Goal: Task Accomplishment & Management: Manage account settings

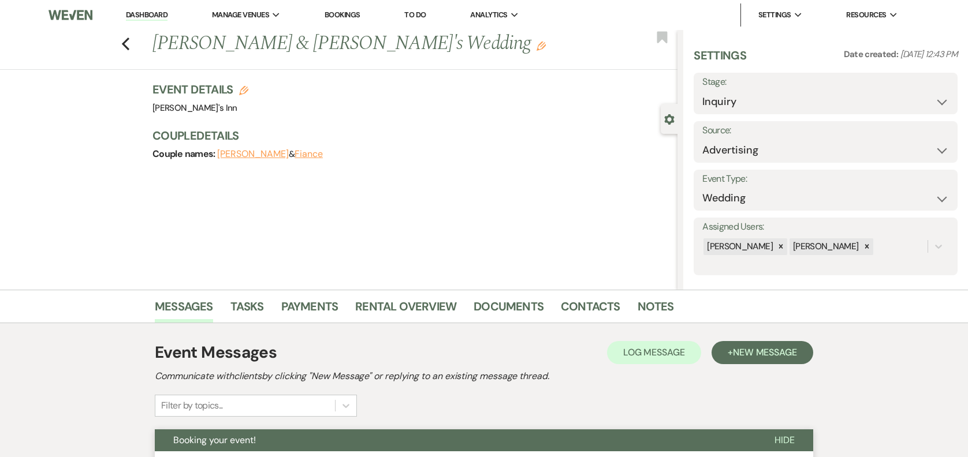
select select "25"
click at [130, 43] on icon "Previous" at bounding box center [125, 44] width 9 height 14
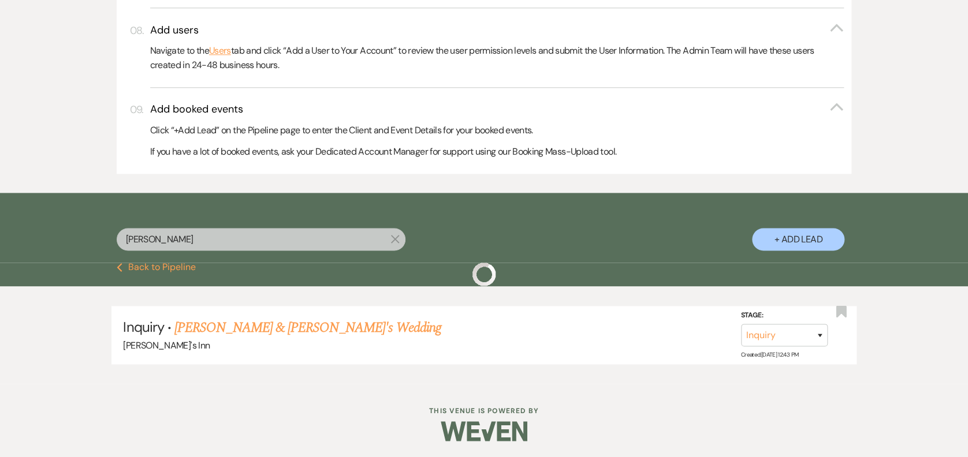
click at [129, 45] on div "Add users Collapse Navigate to the Users tab and click “Add a User to Your Acco…" at bounding box center [484, 48] width 734 height 80
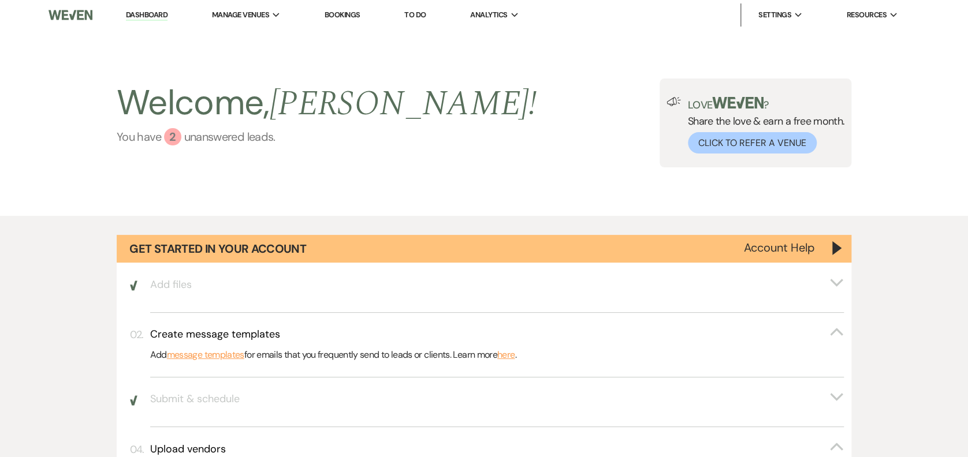
click at [236, 143] on link "You have 2 unanswered lead s ." at bounding box center [327, 136] width 420 height 17
click at [162, 14] on link "Dashboard" at bounding box center [147, 15] width 42 height 11
click at [76, 8] on img at bounding box center [71, 15] width 44 height 24
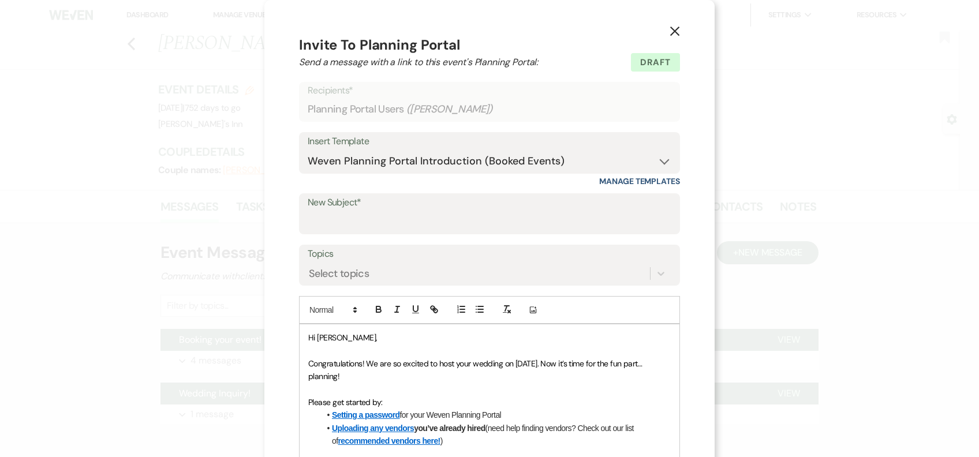
select select "14"
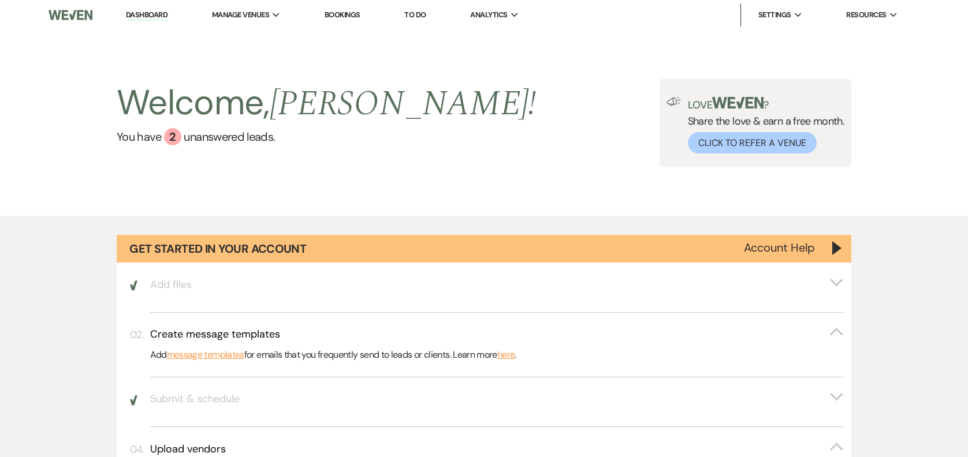
click at [203, 139] on link "You have 2 unanswered lead s ." at bounding box center [327, 136] width 420 height 17
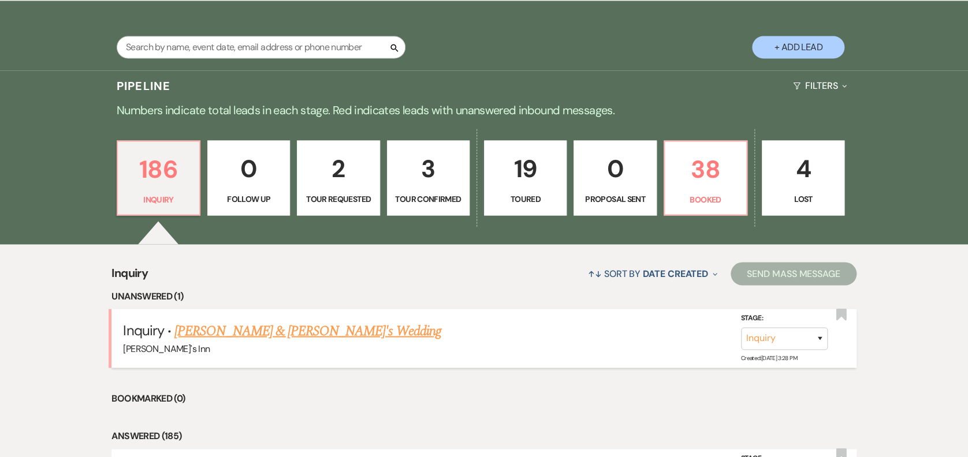
click at [310, 333] on link "[PERSON_NAME] & [PERSON_NAME]'s Wedding" at bounding box center [307, 330] width 267 height 21
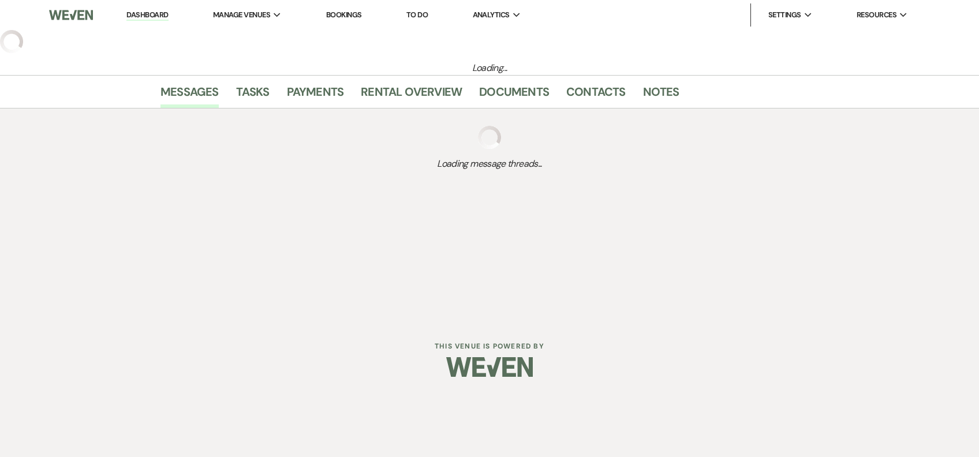
select select "25"
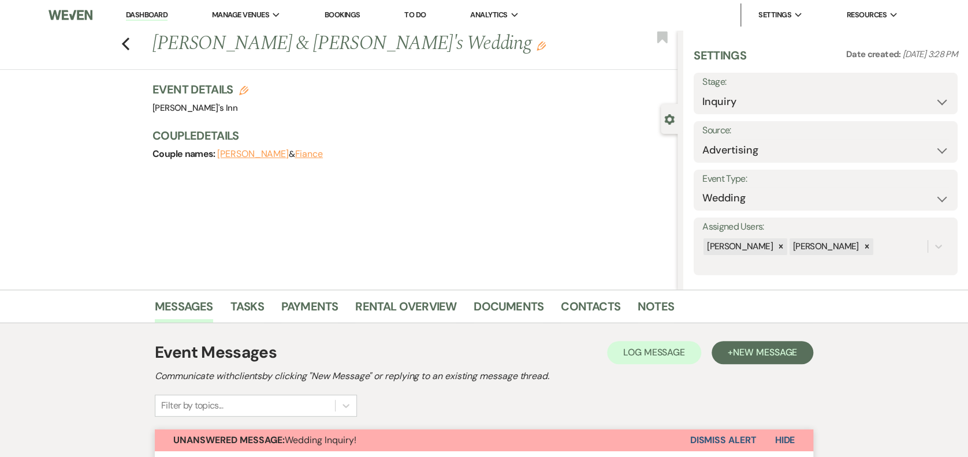
click at [726, 441] on button "Dismiss Alert" at bounding box center [722, 441] width 66 height 22
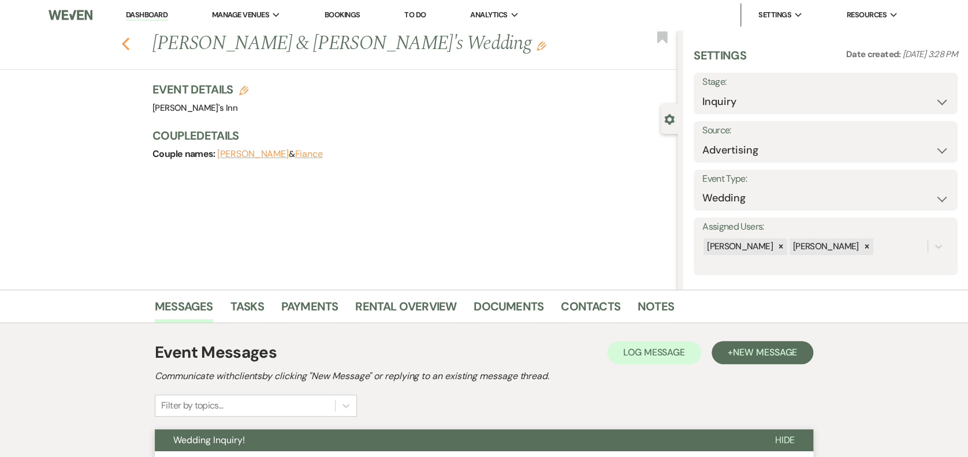
click at [128, 43] on use "button" at bounding box center [126, 44] width 8 height 13
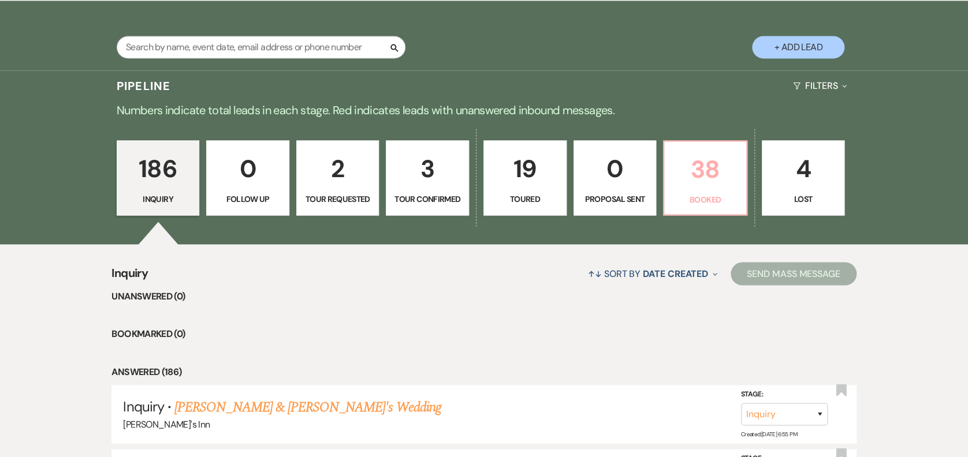
click at [734, 189] on link "38 Booked" at bounding box center [705, 177] width 84 height 75
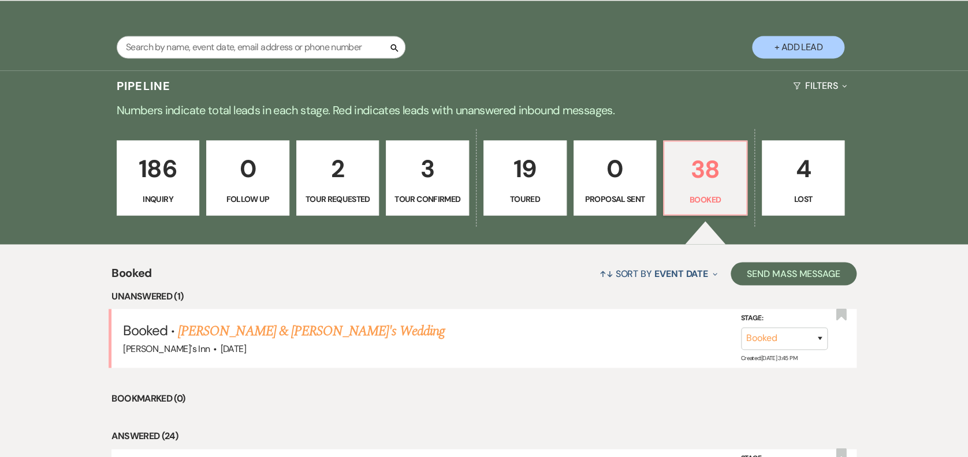
scroll to position [1314, 0]
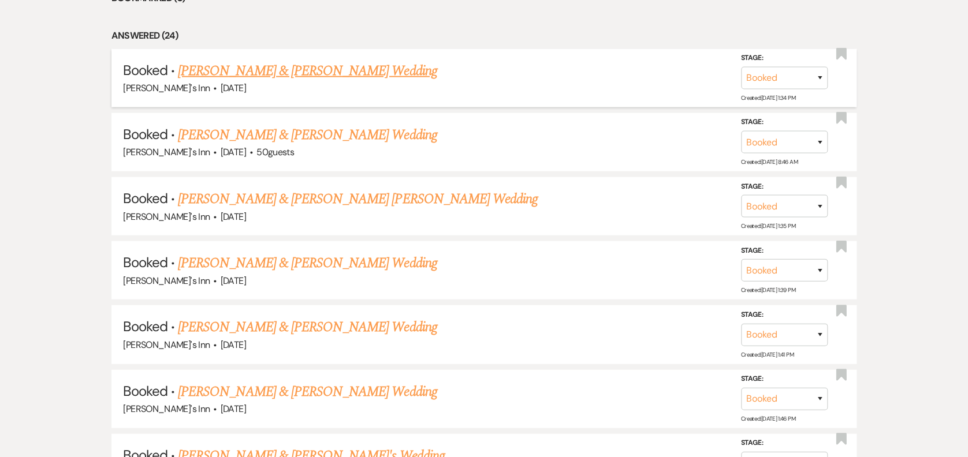
click at [243, 65] on link "Rob & Mary Baker's Wedding" at bounding box center [307, 71] width 259 height 21
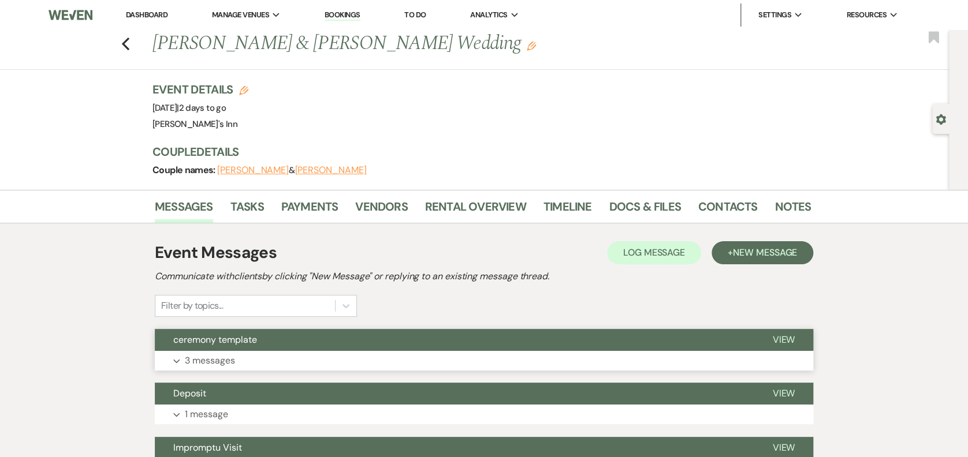
click at [222, 346] on button "ceremony template" at bounding box center [454, 340] width 599 height 22
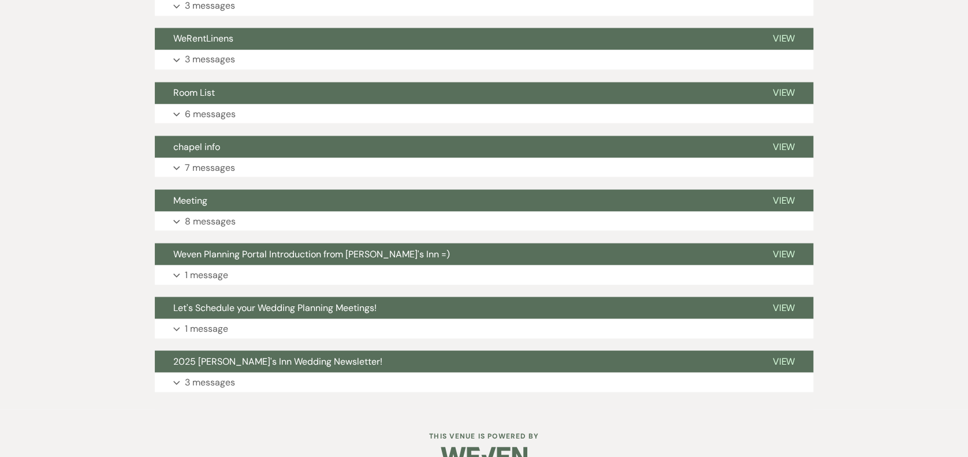
scroll to position [609, 0]
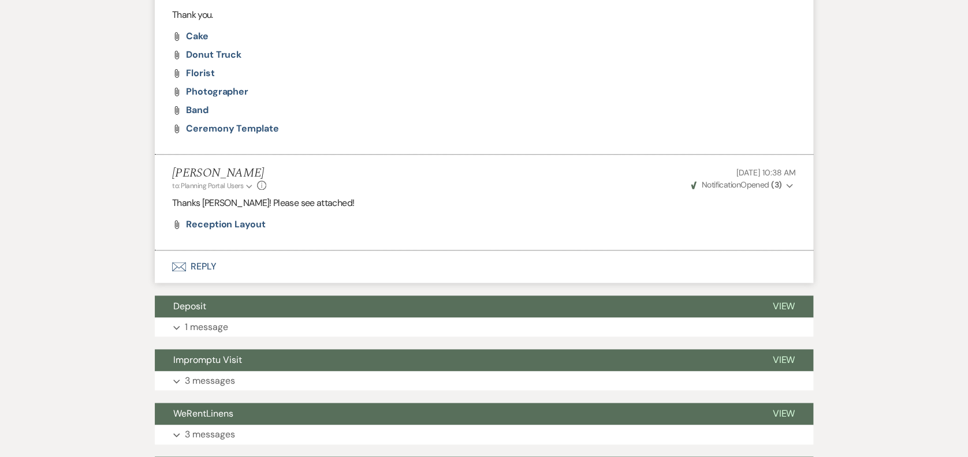
click at [228, 215] on li "Maria Laporte to: Planning Portal Users Expand Info Sep 16, 2025, 10:38 AM Weve…" at bounding box center [484, 203] width 658 height 96
click at [231, 231] on li "Maria Laporte to: Planning Portal Users Expand Info Sep 16, 2025, 10:38 AM Weve…" at bounding box center [484, 203] width 658 height 96
click at [235, 225] on span "Reception Layout" at bounding box center [226, 224] width 80 height 12
